Goal: Navigation & Orientation: Understand site structure

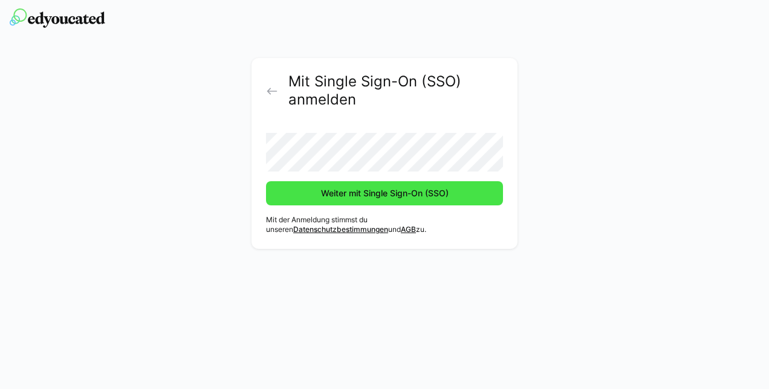
click at [393, 200] on span "Weiter mit Single Sign-On (SSO)" at bounding box center [384, 193] width 237 height 24
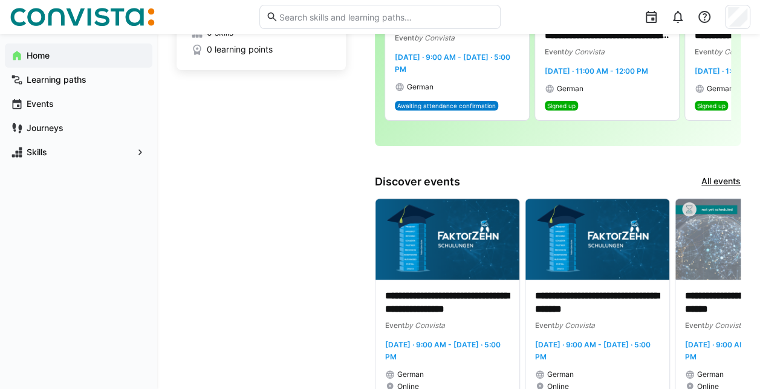
scroll to position [152, 0]
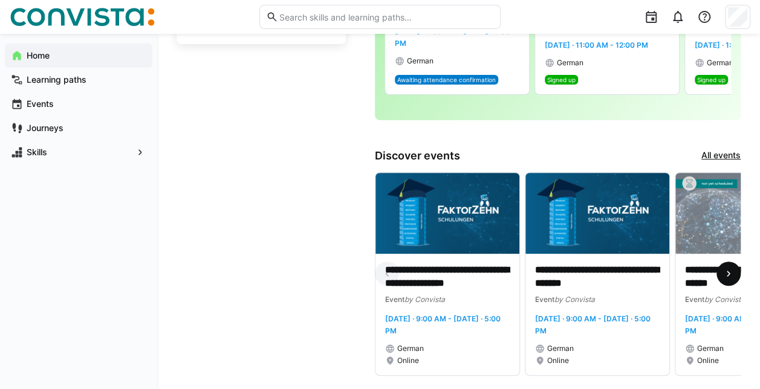
click at [727, 277] on eds-icon at bounding box center [729, 274] width 12 height 12
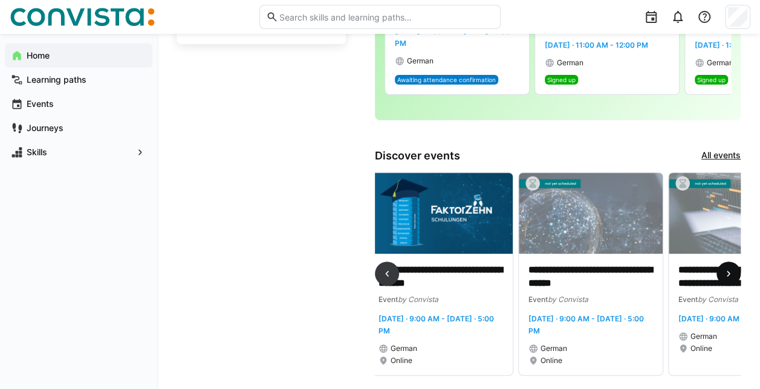
scroll to position [0, 300]
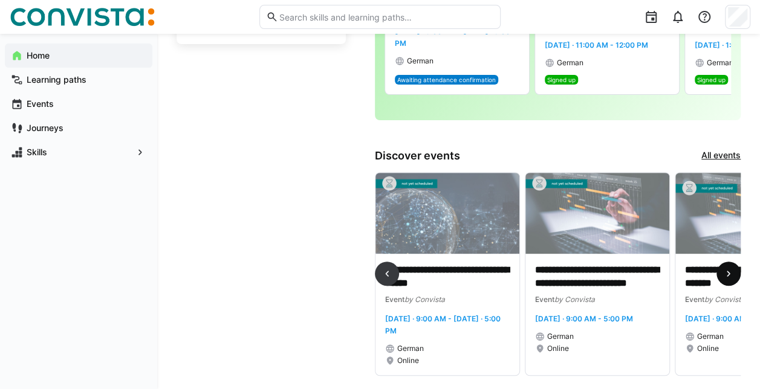
click at [727, 277] on eds-icon at bounding box center [729, 274] width 12 height 12
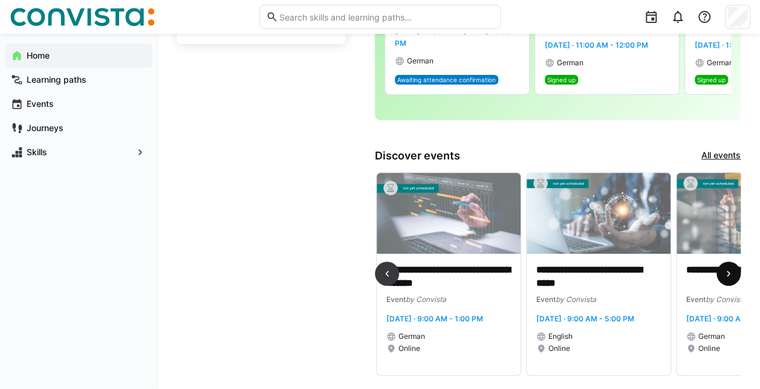
scroll to position [0, 600]
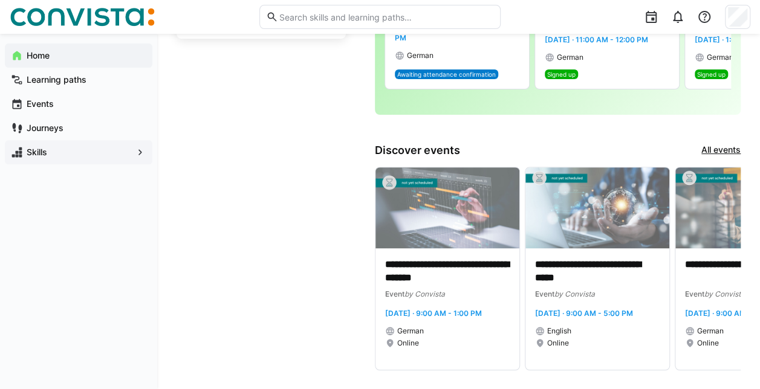
click at [70, 143] on div "Skills" at bounding box center [79, 152] width 148 height 24
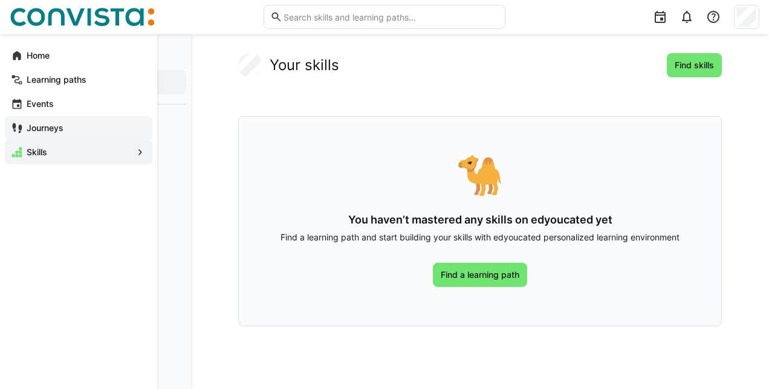
click at [74, 134] on span "Journeys" at bounding box center [86, 128] width 122 height 12
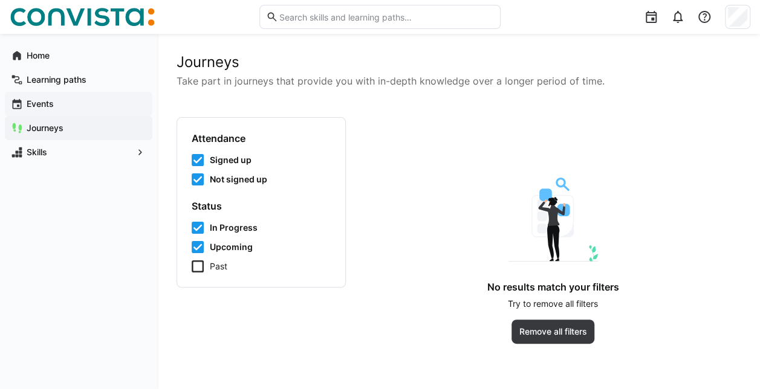
click at [60, 103] on span "Events" at bounding box center [86, 104] width 122 height 12
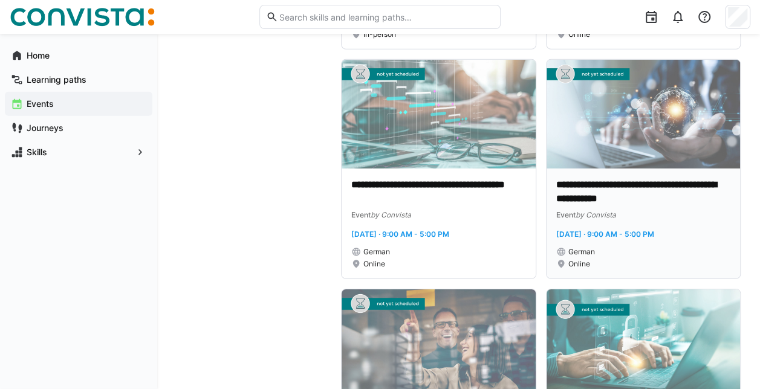
scroll to position [1753, 0]
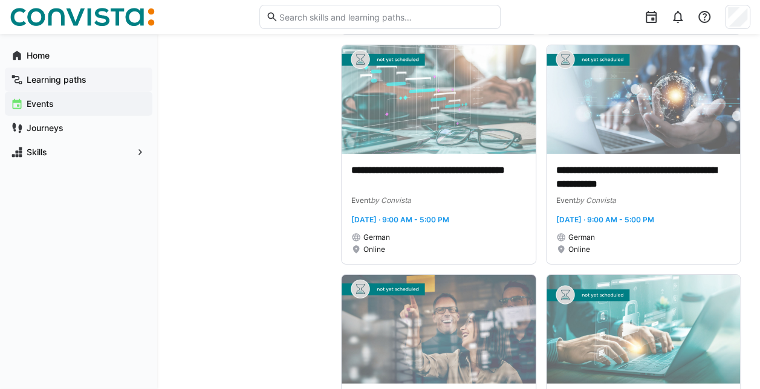
click at [0, 0] on app-navigation-label "Learning paths" at bounding box center [0, 0] width 0 height 0
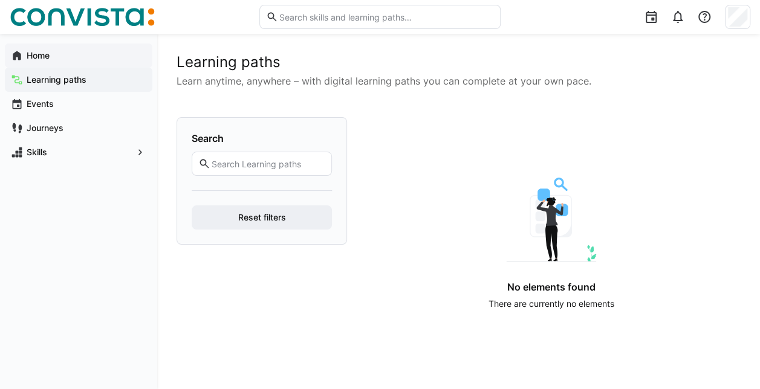
click at [0, 0] on app-navigation-label "Home" at bounding box center [0, 0] width 0 height 0
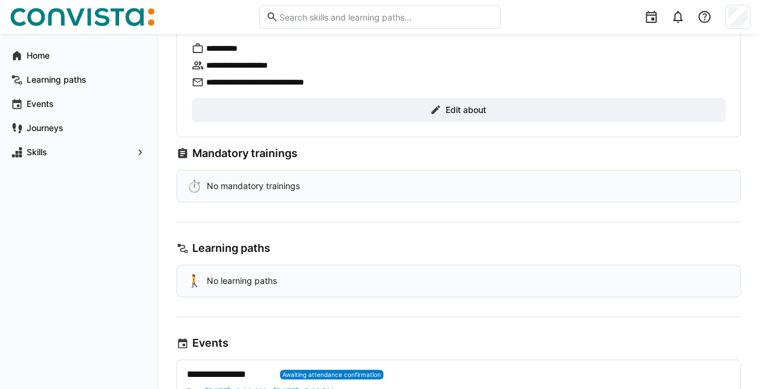
scroll to position [249, 0]
